Goal: Find specific page/section: Find specific page/section

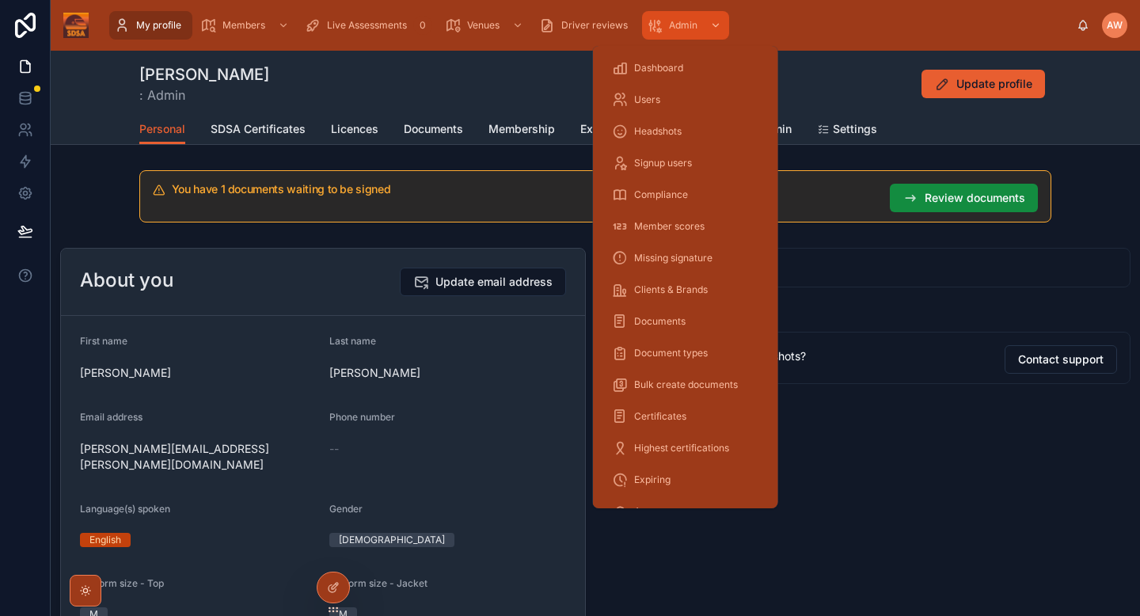
click at [698, 28] on div "Admin" at bounding box center [686, 25] width 78 height 25
